Goal: Transaction & Acquisition: Subscribe to service/newsletter

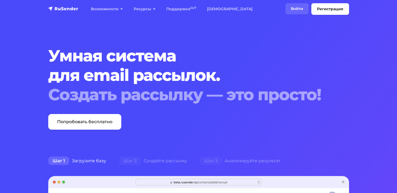
click at [293, 8] on link "Войти" at bounding box center [296, 8] width 23 height 11
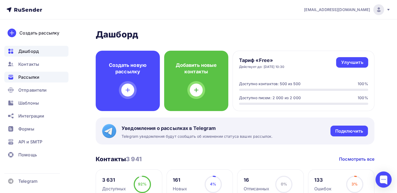
click at [36, 79] on span "Рассылки" at bounding box center [28, 77] width 21 height 6
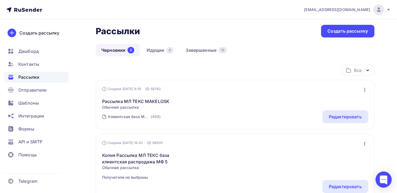
scroll to position [27, 0]
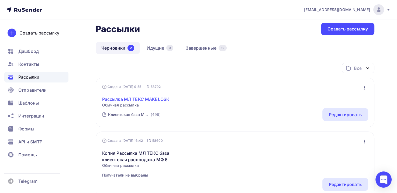
click at [162, 100] on link "Рассылка МЛ ТЕКС MAKELOSK" at bounding box center [135, 99] width 67 height 6
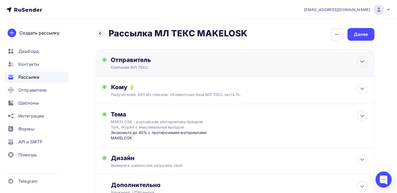
click at [248, 68] on div "Отправитель Компания МЛ ТЕКС Email * info@greenleadgroup.ru sale@ist-casa.ru pa…" at bounding box center [235, 62] width 278 height 27
type input "Компания МЛ ТЕКС"
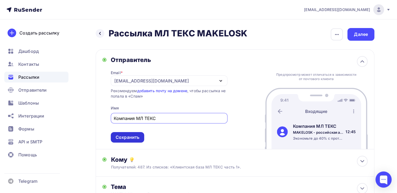
click at [132, 137] on div "Сохранить" at bounding box center [127, 137] width 24 height 6
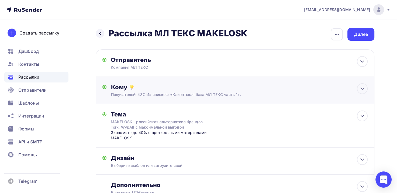
click at [166, 91] on div "Кому Получателей: 487. Из списков: «Клиентская база МЛ ТЕКС часть 1». Списки по…" at bounding box center [239, 90] width 257 height 14
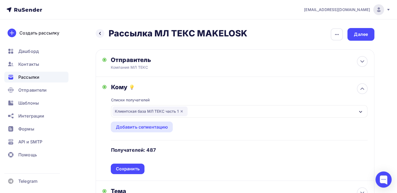
click at [146, 109] on div "Клиентская база МЛ ТЕКС часть 1" at bounding box center [149, 111] width 75 height 10
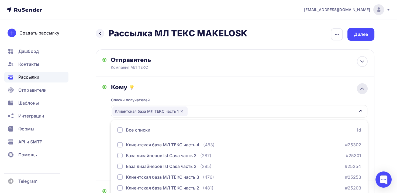
click at [358, 87] on div at bounding box center [361, 88] width 11 height 11
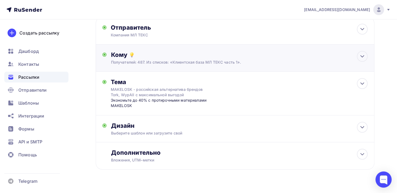
scroll to position [43, 0]
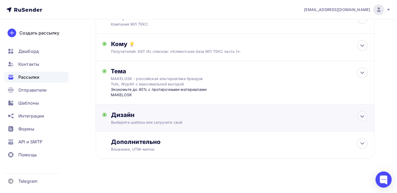
click at [203, 120] on div "Выберите шаблон или загрузите свой" at bounding box center [226, 122] width 231 height 5
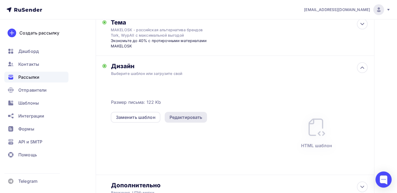
scroll to position [97, 0]
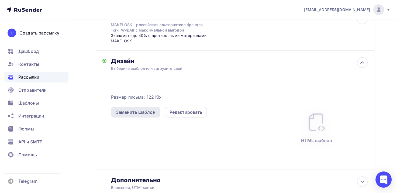
click at [150, 110] on div "Заменить шаблон" at bounding box center [135, 112] width 40 height 6
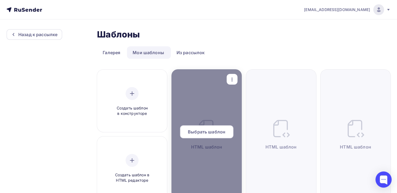
click at [197, 135] on span "Выбрать шаблон" at bounding box center [206, 131] width 37 height 6
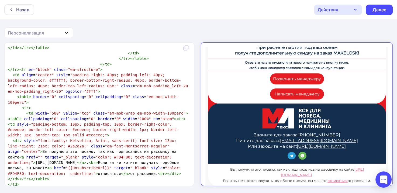
drag, startPoint x: 195, startPoint y: 61, endPoint x: 4, endPoint y: 138, distance: 205.4
type textarea "{{UnsubscribeUrl}}"
drag, startPoint x: 45, startPoint y: 114, endPoint x: 2, endPoint y: 114, distance: 43.6
click at [2, 114] on div "{{UnsubscribeUrl}} x <!DOCTYPE html PUBLIC "-//W3C//DTD HTML 4.01 Transitional/…" at bounding box center [198, 117] width 397 height 151
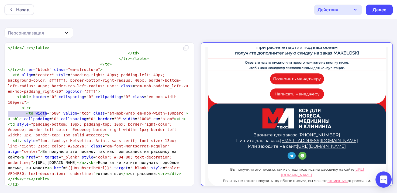
paste textarea
click at [127, 138] on pre "< div style = "font-family: Helvetica, Arial, sans-serif; font-size: 13px; line…" at bounding box center [98, 157] width 183 height 38
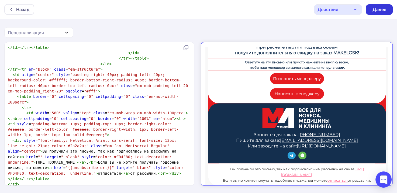
click at [378, 10] on div "Далее" at bounding box center [379, 9] width 14 height 6
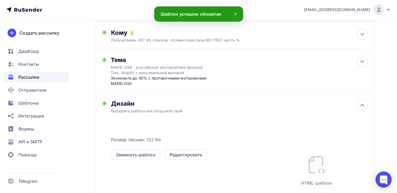
scroll to position [81, 0]
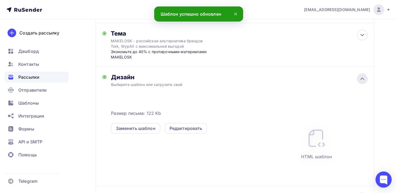
click at [359, 78] on icon at bounding box center [362, 78] width 6 height 6
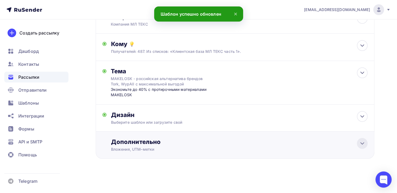
click at [358, 140] on div at bounding box center [361, 143] width 11 height 11
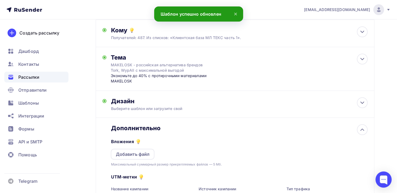
scroll to position [124, 0]
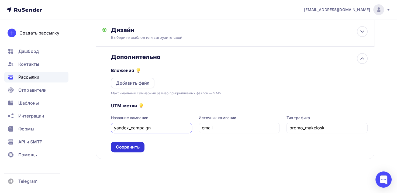
click at [134, 148] on div "Сохранить" at bounding box center [127, 147] width 24 height 6
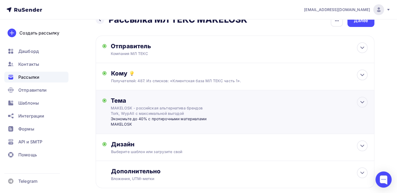
scroll to position [0, 0]
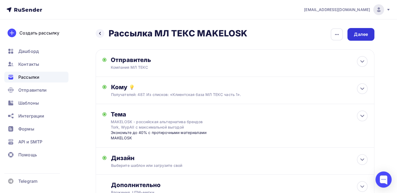
click at [370, 34] on div "Далее" at bounding box center [360, 34] width 27 height 13
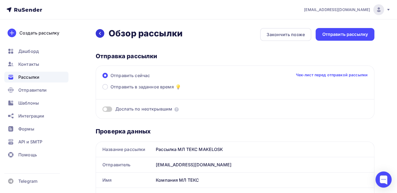
click at [99, 34] on icon at bounding box center [100, 33] width 4 height 4
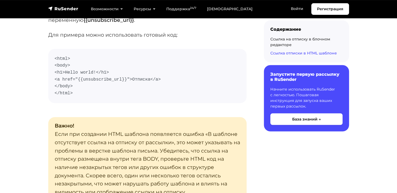
scroll to position [936, 0]
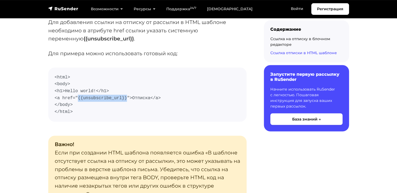
drag, startPoint x: 121, startPoint y: 98, endPoint x: 77, endPoint y: 99, distance: 44.7
click at [77, 99] on code "<html> <body> <h1>Hello world!</h1> <a href="{{unsubscribe_url}}">Отписка</a> <…" at bounding box center [147, 94] width 185 height 41
copy code "{{unsubscribe_url}}"
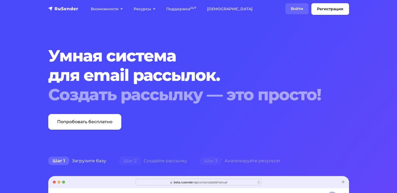
click at [295, 7] on link "Войти" at bounding box center [296, 8] width 23 height 11
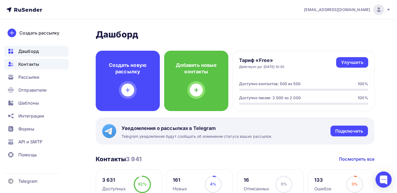
click at [39, 66] on div "Контакты" at bounding box center [36, 64] width 64 height 11
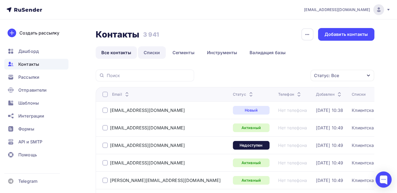
click at [158, 53] on link "Списки" at bounding box center [152, 52] width 28 height 12
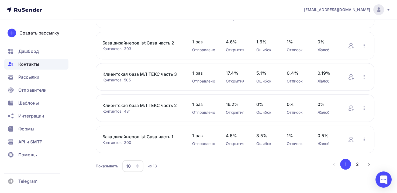
scroll to position [224, 0]
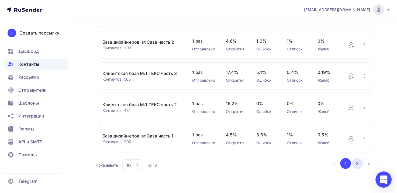
click at [358, 162] on button "2" at bounding box center [357, 163] width 11 height 11
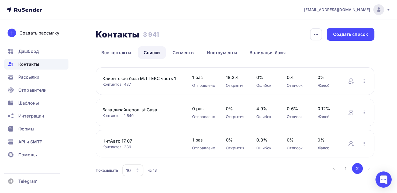
scroll to position [0, 0]
click at [152, 80] on link "Клиентская база МЛ ТЕКС часть 1" at bounding box center [141, 78] width 79 height 6
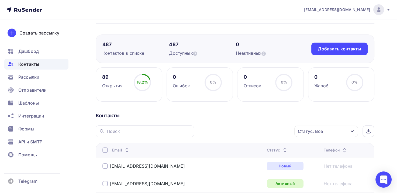
scroll to position [18, 0]
